Goal: Obtain resource: Obtain resource

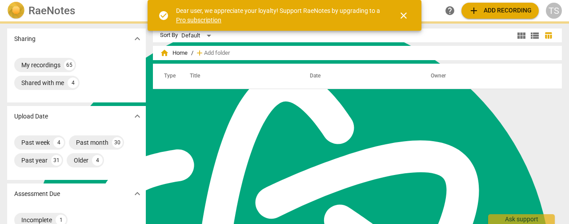
scroll to position [241, 0]
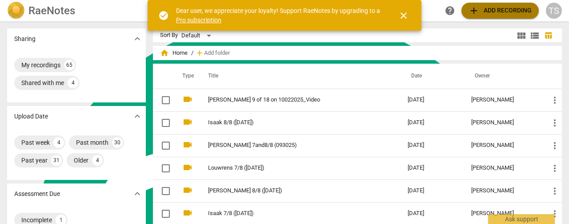
click at [500, 14] on span "add Add recording" at bounding box center [500, 10] width 63 height 11
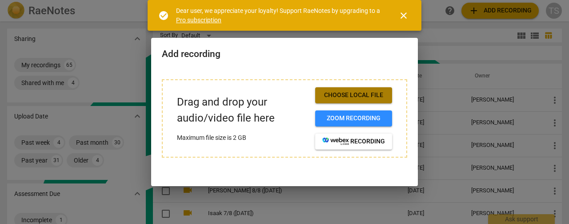
click at [368, 95] on span "Choose local file" at bounding box center [353, 95] width 63 height 9
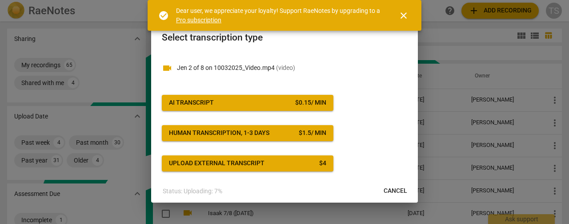
click at [297, 105] on div "$ 0.15 / min" at bounding box center [310, 102] width 31 height 9
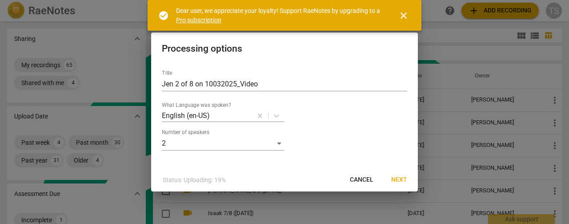
click at [400, 179] on span "Next" at bounding box center [399, 179] width 16 height 9
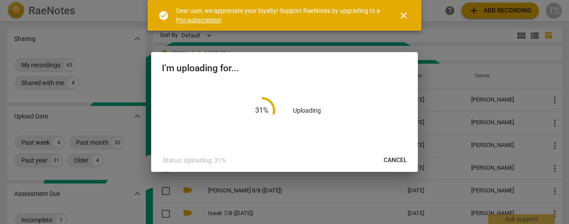
click at [408, 20] on span "close" at bounding box center [403, 15] width 11 height 11
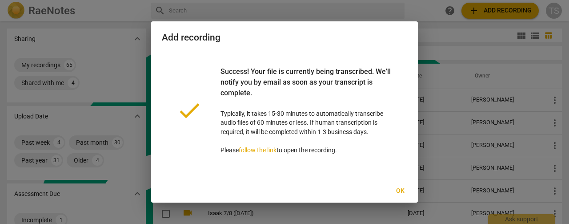
click at [400, 192] on span "Ok" at bounding box center [400, 190] width 14 height 9
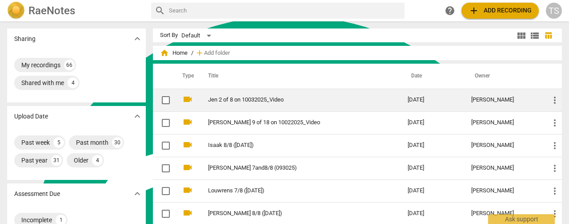
click at [242, 96] on link "Jen 2 of 8 on 10032025_Video" at bounding box center [292, 99] width 168 height 7
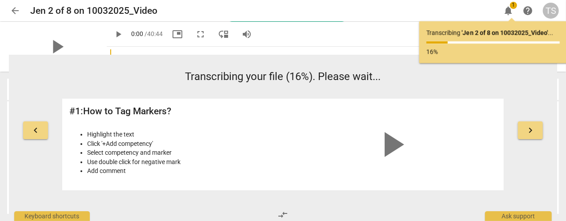
click at [12, 9] on span "arrow_back" at bounding box center [15, 10] width 11 height 11
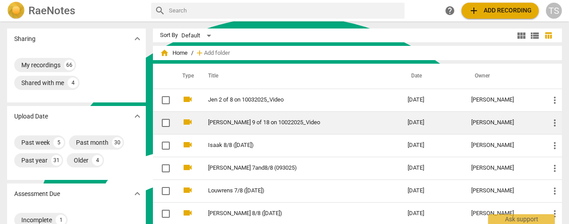
click at [243, 126] on td "[PERSON_NAME] 9 of 18 on 10022025_Video" at bounding box center [298, 122] width 203 height 23
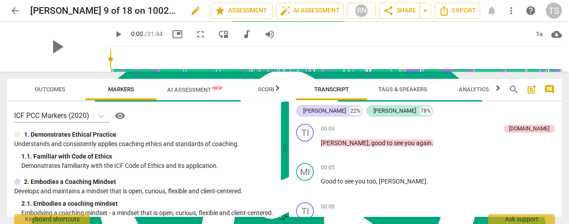
click at [190, 11] on span "edit" at bounding box center [195, 10] width 11 height 11
type input "[PERSON_NAME] 9/18 ([DATE])"
click at [180, 8] on span "done" at bounding box center [179, 10] width 11 height 11
click at [189, 88] on span "AI Assessment New" at bounding box center [194, 89] width 55 height 7
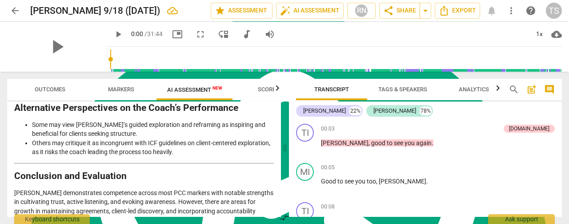
scroll to position [2047, 0]
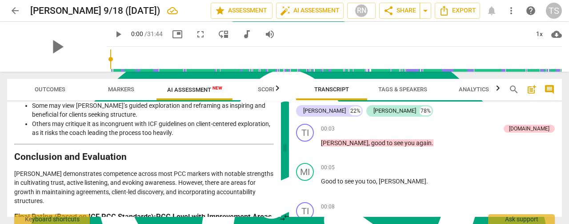
click at [18, 8] on span "arrow_back" at bounding box center [15, 10] width 11 height 11
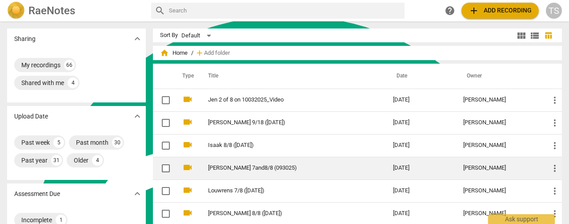
click at [267, 168] on link "[PERSON_NAME] 7and8/8 (093025)" at bounding box center [284, 167] width 153 height 7
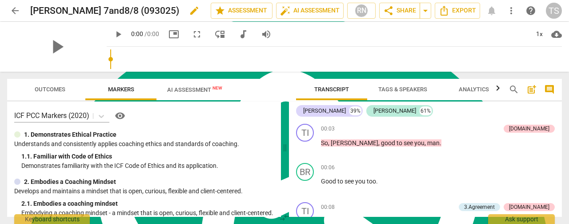
click at [189, 12] on span "edit" at bounding box center [194, 10] width 11 height 11
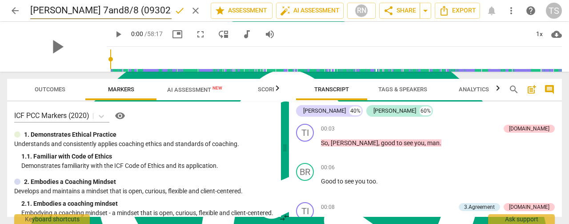
click at [119, 11] on input "[PERSON_NAME] 7and8/8 (093025)" at bounding box center [100, 10] width 141 height 17
click at [77, 10] on input "[PERSON_NAME] 7and8/8 ([DATE])" at bounding box center [100, 10] width 141 height 17
type input "[PERSON_NAME] 7+8/8 ([DATE])"
click at [179, 13] on span "done" at bounding box center [179, 10] width 11 height 11
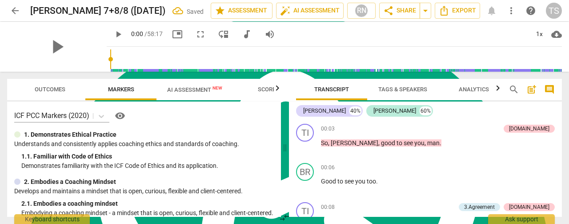
click at [16, 14] on span "arrow_back" at bounding box center [15, 10] width 11 height 11
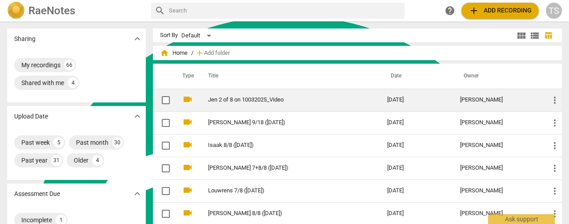
click at [261, 101] on link "Jen 2 of 8 on 10032025_Video" at bounding box center [281, 99] width 147 height 7
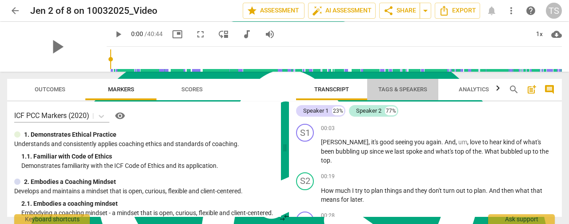
click at [392, 93] on span "Tags & Speakers" at bounding box center [403, 90] width 70 height 12
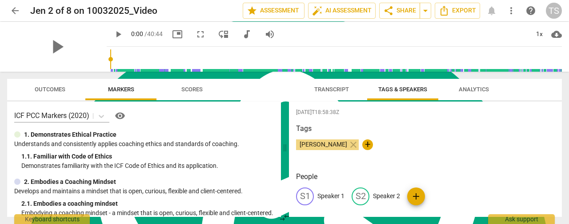
click at [341, 195] on p "Speaker 1" at bounding box center [330, 195] width 27 height 9
type textarea "Speaker 1"
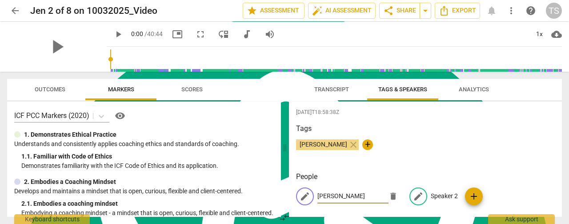
type input "[PERSON_NAME]"
click at [441, 198] on p "Speaker 2" at bounding box center [444, 195] width 27 height 9
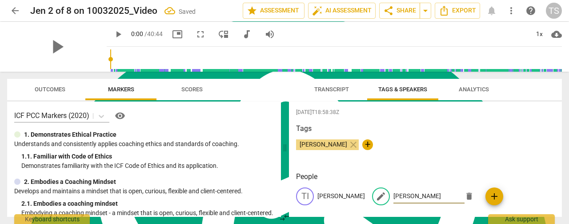
type input "[PERSON_NAME]"
click at [325, 84] on span "Transcript" at bounding box center [332, 90] width 56 height 12
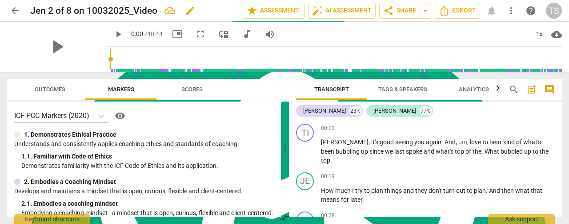
click at [214, 13] on div "Jen 2 of 8 on 10032025_Video edit" at bounding box center [132, 11] width 205 height 16
click at [192, 12] on span "edit" at bounding box center [190, 10] width 11 height 11
click at [173, 11] on input "Jen 2 of 8 on 10032025_Video" at bounding box center [116, 10] width 173 height 17
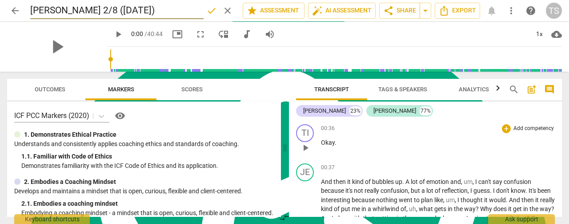
scroll to position [178, 0]
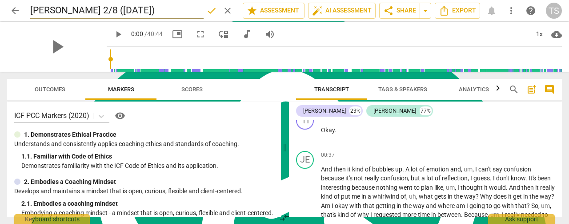
type input "[PERSON_NAME] 2/8 ([DATE])"
click at [212, 11] on span "done" at bounding box center [211, 10] width 11 height 11
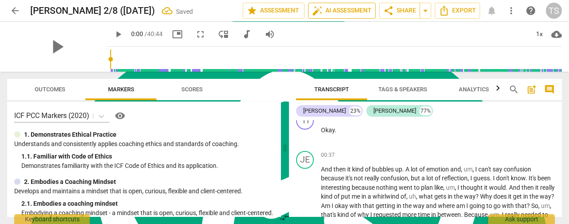
click at [330, 10] on span "auto_fix_high AI Assessment" at bounding box center [342, 10] width 60 height 11
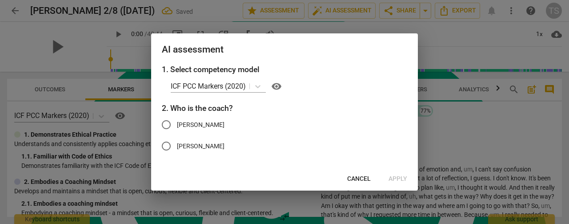
click at [196, 121] on label "[PERSON_NAME]" at bounding box center [278, 124] width 244 height 21
click at [177, 121] on input "[PERSON_NAME]" at bounding box center [166, 124] width 21 height 21
radio input "true"
click at [394, 180] on span "Apply" at bounding box center [398, 178] width 19 height 9
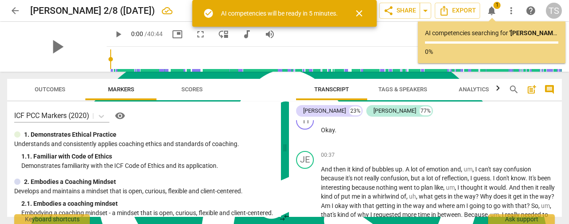
click at [362, 17] on span "close" at bounding box center [359, 13] width 11 height 11
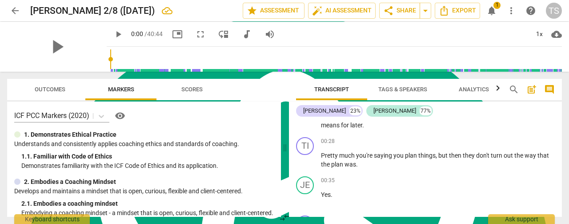
scroll to position [0, 0]
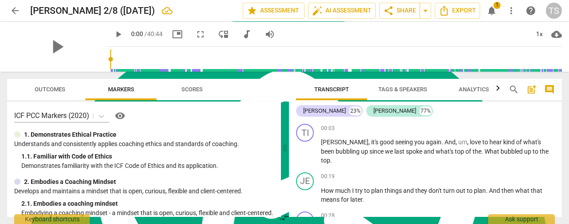
click at [12, 10] on span "arrow_back" at bounding box center [15, 10] width 11 height 11
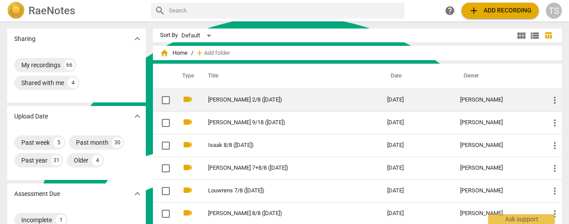
click at [211, 102] on link "[PERSON_NAME] 2/8 ([DATE])" at bounding box center [281, 99] width 147 height 7
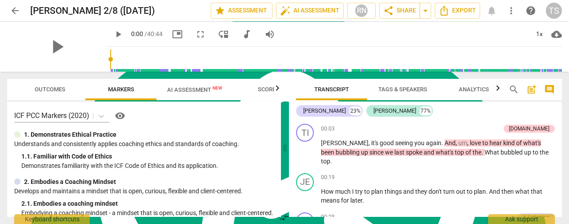
click at [196, 87] on span "AI Assessment New" at bounding box center [194, 89] width 55 height 7
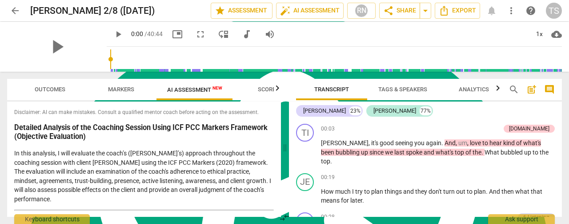
click at [282, 110] on div "Outcomes Markers AI Assessment New Scores Disclaimer: AI can make mistakes. Con…" at bounding box center [142, 148] width 285 height 152
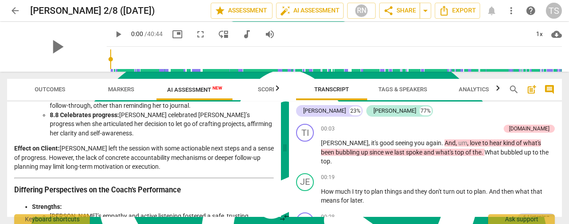
scroll to position [1430, 0]
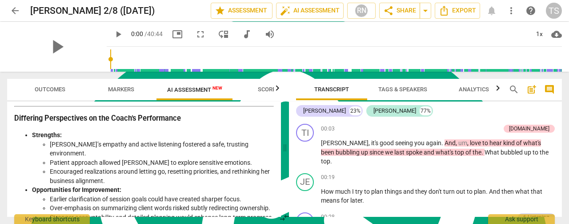
drag, startPoint x: 279, startPoint y: 213, endPoint x: 279, endPoint y: 200, distance: 12.9
click at [280, 201] on div "Outcomes Markers AI Assessment New Scores Disclaimer: AI can make mistakes. Con…" at bounding box center [284, 148] width 569 height 152
drag, startPoint x: 279, startPoint y: 212, endPoint x: 275, endPoint y: 104, distance: 108.1
click at [277, 104] on div "Outcomes Markers AI Assessment New Scores Disclaimer: AI can make mistakes. Con…" at bounding box center [284, 148] width 569 height 152
click at [277, 108] on div "Disclaimer: AI can make mistakes. Consult a qualified mentor coach before actin…" at bounding box center [144, 158] width 274 height 115
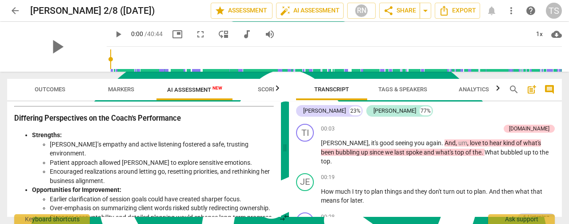
click at [277, 108] on div "Disclaimer: AI can make mistakes. Consult a qualified mentor coach before actin…" at bounding box center [144, 158] width 274 height 115
drag, startPoint x: 280, startPoint y: 212, endPoint x: 281, endPoint y: 112, distance: 100.0
click at [282, 112] on div "Outcomes Markers AI Assessment New Scores Disclaimer: AI can make mistakes. Con…" at bounding box center [284, 148] width 569 height 152
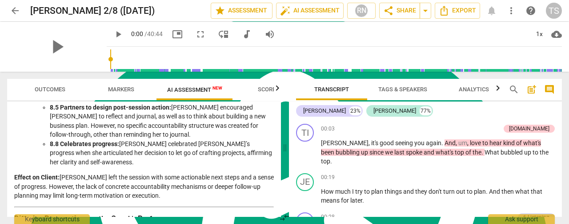
click at [281, 115] on div "Outcomes Markers AI Assessment New Scores Disclaimer: AI can make mistakes. Con…" at bounding box center [142, 148] width 285 height 152
click at [277, 117] on div "Disclaimer: AI can make mistakes. Consult a qualified mentor coach before actin…" at bounding box center [144, 158] width 274 height 115
click at [277, 118] on div "Disclaimer: AI can make mistakes. Consult a qualified mentor coach before actin…" at bounding box center [144, 158] width 274 height 115
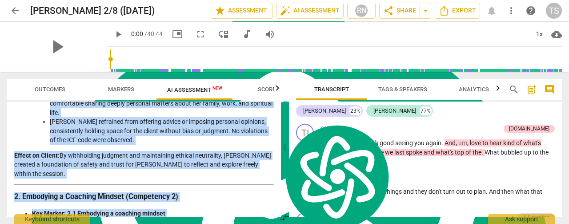
scroll to position [0, 0]
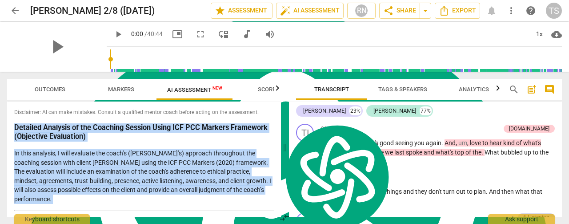
drag, startPoint x: 268, startPoint y: 204, endPoint x: 7, endPoint y: 124, distance: 272.8
click at [7, 124] on div "Disclaimer: AI can make mistakes. Consult a qualified mentor coach before actin…" at bounding box center [144, 158] width 274 height 115
copy div "Loremips Dolorsit am con Adipisci Elitsed Doeiu TEM INC Utlabor Etdolorem (Aliq…"
click at [445, 8] on icon "Export" at bounding box center [444, 10] width 11 height 11
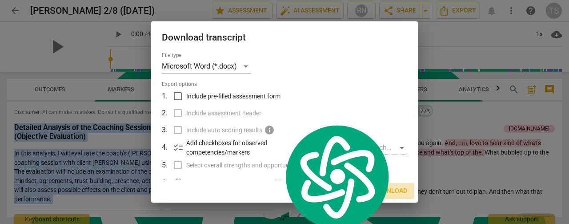
click at [376, 188] on span "Download" at bounding box center [390, 190] width 34 height 9
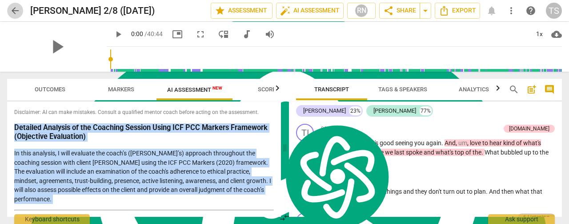
click at [15, 11] on span "arrow_back" at bounding box center [15, 10] width 11 height 11
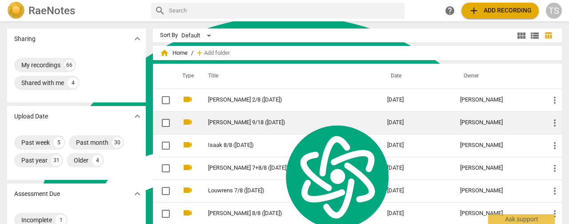
click at [247, 123] on link "[PERSON_NAME] 9/18 ([DATE])" at bounding box center [281, 122] width 147 height 7
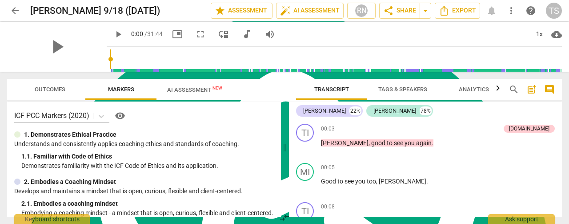
click at [190, 92] on span "AI Assessment New" at bounding box center [194, 89] width 55 height 7
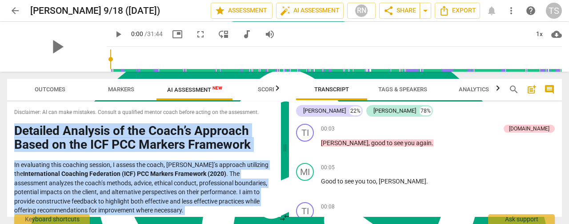
drag, startPoint x: 79, startPoint y: 203, endPoint x: 9, endPoint y: 129, distance: 100.9
click at [9, 129] on div "Disclaimer: AI can make mistakes. Consult a qualified mentor coach before actin…" at bounding box center [144, 158] width 274 height 115
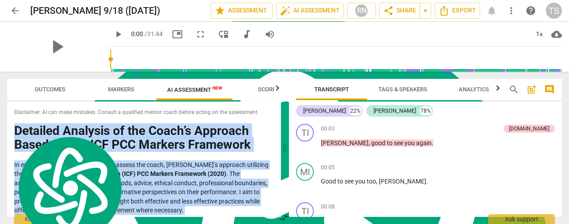
copy div "Loremips Dolorsit am con Adipi’e Seddoeiu Tempo in utl ETD MAG Aliquae Adminimv…"
click at [450, 11] on span "Export" at bounding box center [457, 10] width 37 height 11
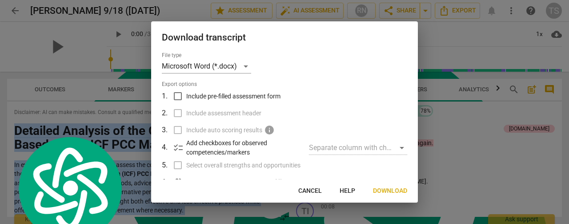
click at [384, 191] on span "Download" at bounding box center [390, 190] width 34 height 9
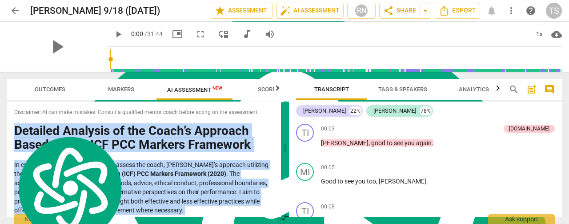
click at [15, 13] on span "arrow_back" at bounding box center [15, 10] width 11 height 11
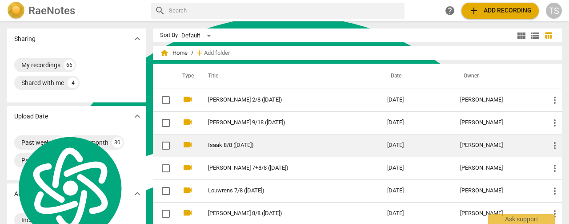
click at [238, 143] on link "Isaak 8/8 ([DATE])" at bounding box center [281, 145] width 147 height 7
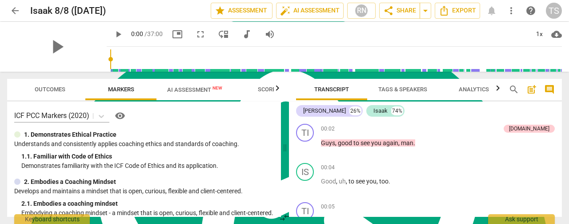
click at [183, 88] on span "AI Assessment New" at bounding box center [194, 89] width 55 height 7
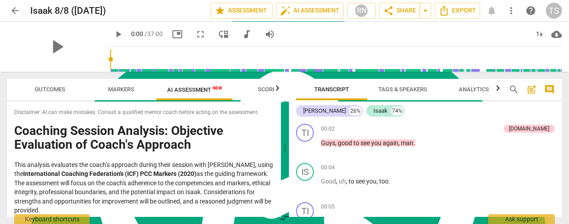
drag, startPoint x: 153, startPoint y: 205, endPoint x: 12, endPoint y: 130, distance: 159.1
click at [12, 130] on div "Disclaimer: AI can make mistakes. Consult a qualified mentor coach before actin…" at bounding box center [144, 158] width 274 height 115
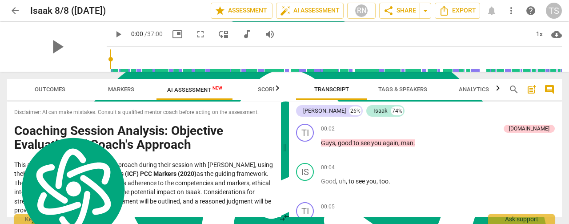
copy div "Loremips Dolorsi Ametcons: Adipiscin Elitseddoe te Incid'u Laboreet Dolo magnaa…"
click at [470, 14] on span "Export" at bounding box center [457, 10] width 37 height 11
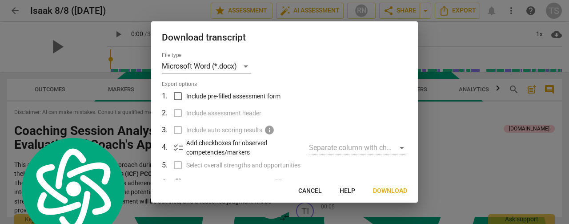
click at [401, 190] on span "Download" at bounding box center [390, 190] width 34 height 9
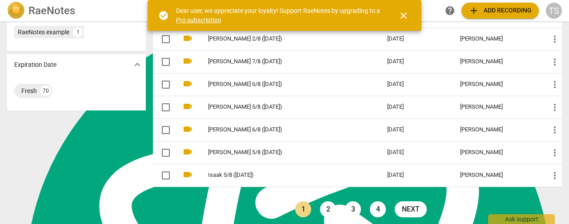
scroll to position [357, 0]
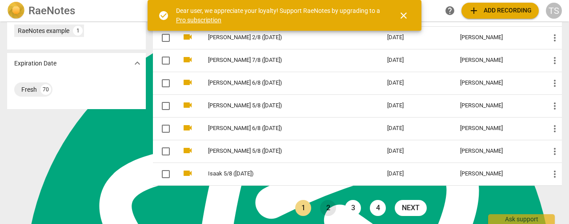
click at [323, 204] on link "2" at bounding box center [328, 208] width 16 height 16
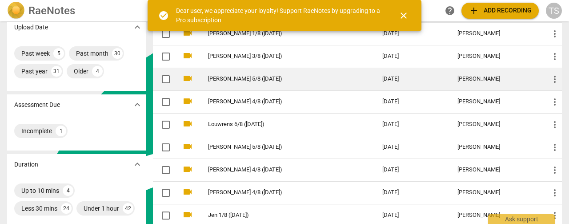
scroll to position [178, 0]
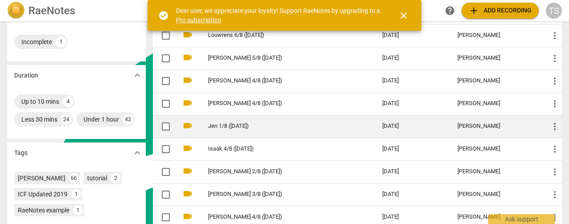
click at [228, 127] on link "Jen 1/8 (9/5/25)" at bounding box center [279, 126] width 142 height 7
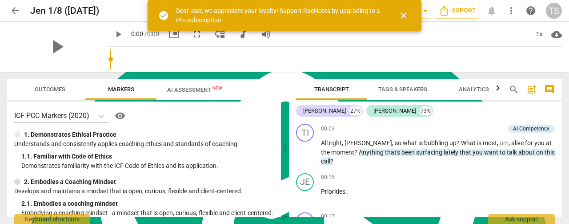
click at [402, 15] on span "close" at bounding box center [403, 15] width 11 height 11
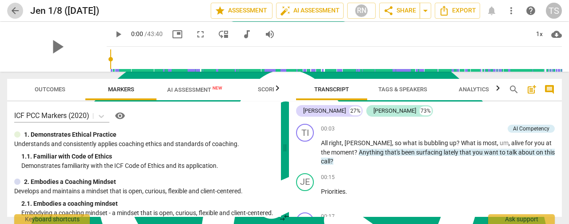
click at [16, 10] on span "arrow_back" at bounding box center [15, 10] width 11 height 11
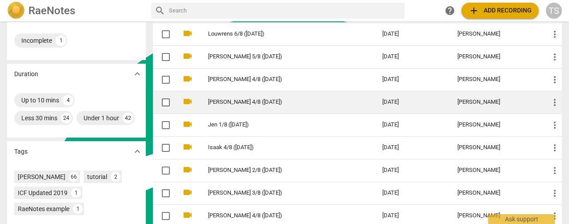
scroll to position [357, 0]
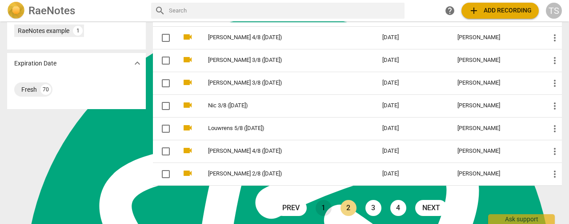
click at [318, 202] on link "1" at bounding box center [324, 208] width 16 height 16
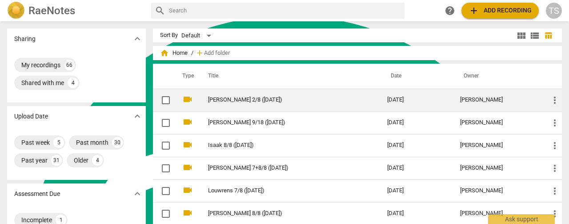
click at [235, 97] on link "[PERSON_NAME] 2/8 ([DATE])" at bounding box center [281, 99] width 147 height 7
